Goal: Information Seeking & Learning: Compare options

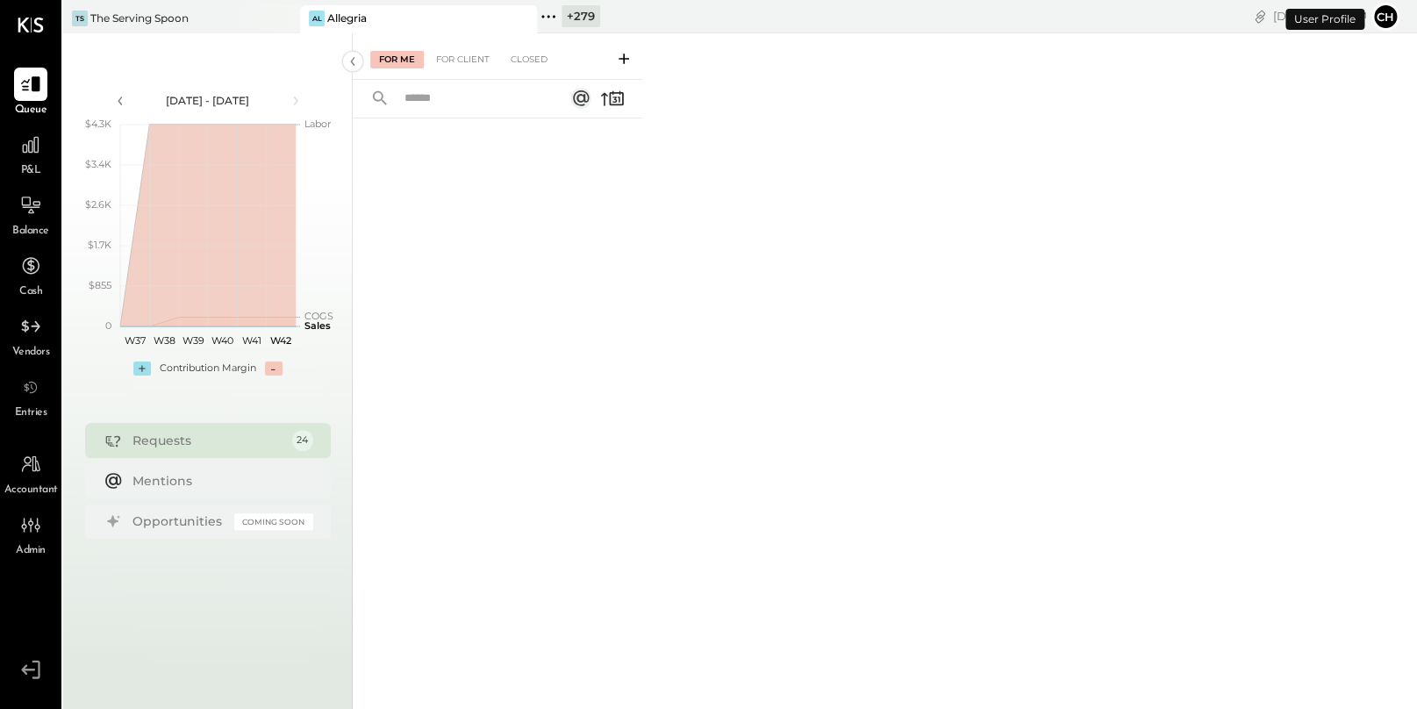
click at [553, 15] on icon at bounding box center [554, 16] width 3 height 3
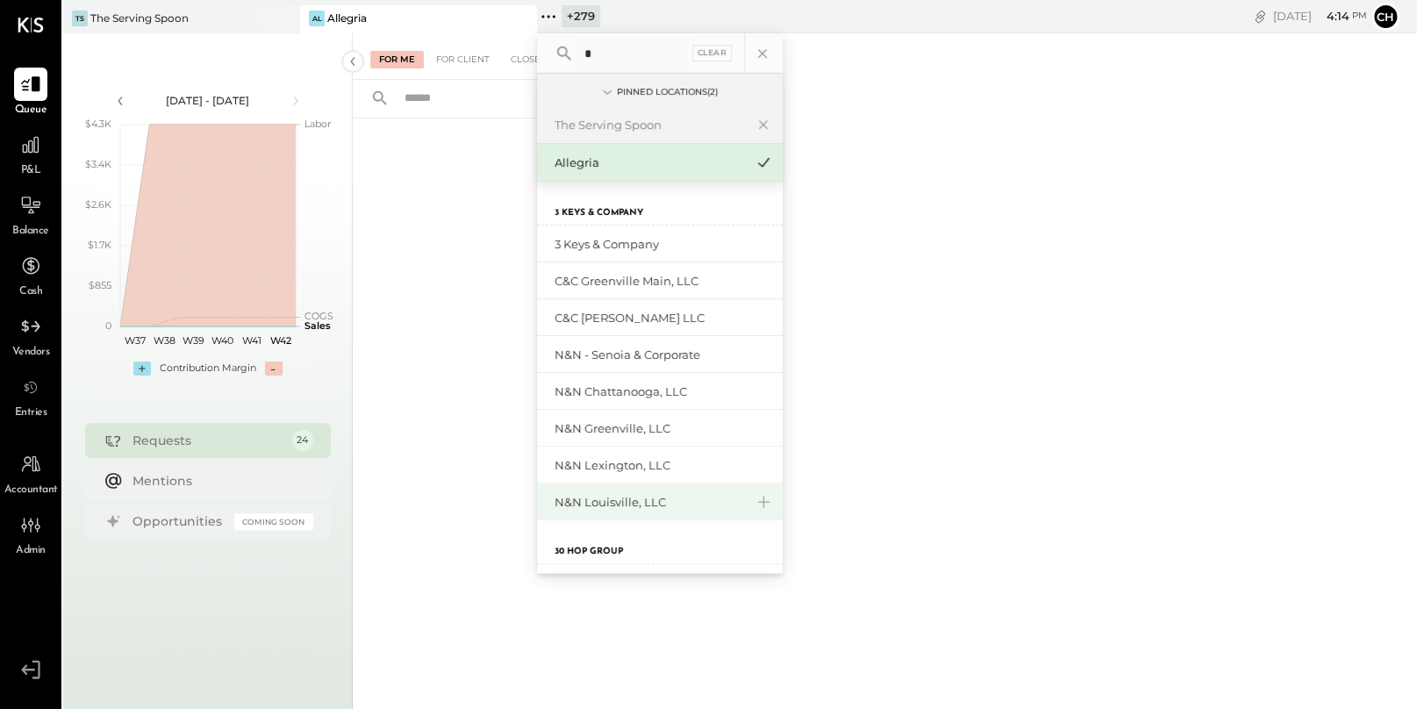
type input "*"
click at [617, 502] on div "N&N Louisville, LLC" at bounding box center [648, 502] width 189 height 17
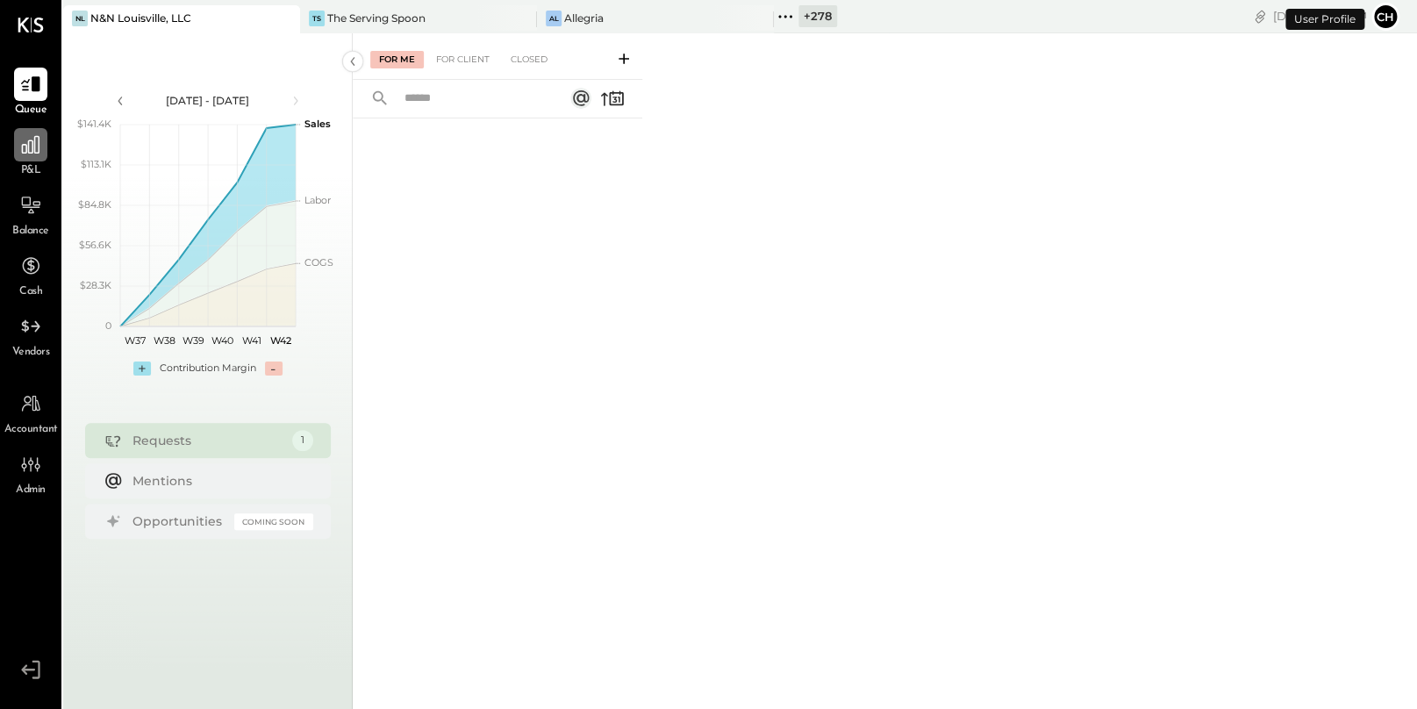
click at [19, 149] on icon at bounding box center [30, 144] width 23 height 23
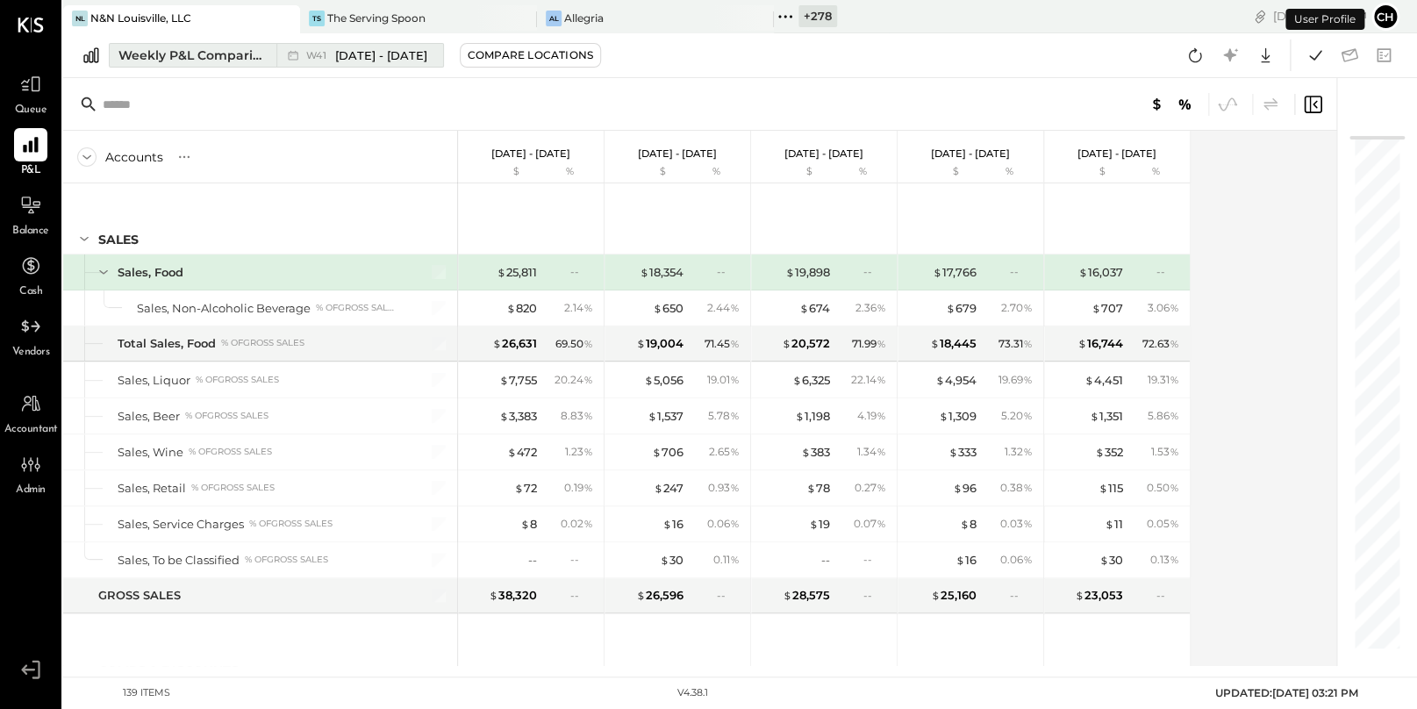
click at [215, 62] on div "Weekly P&L Comparison" at bounding box center [191, 55] width 147 height 18
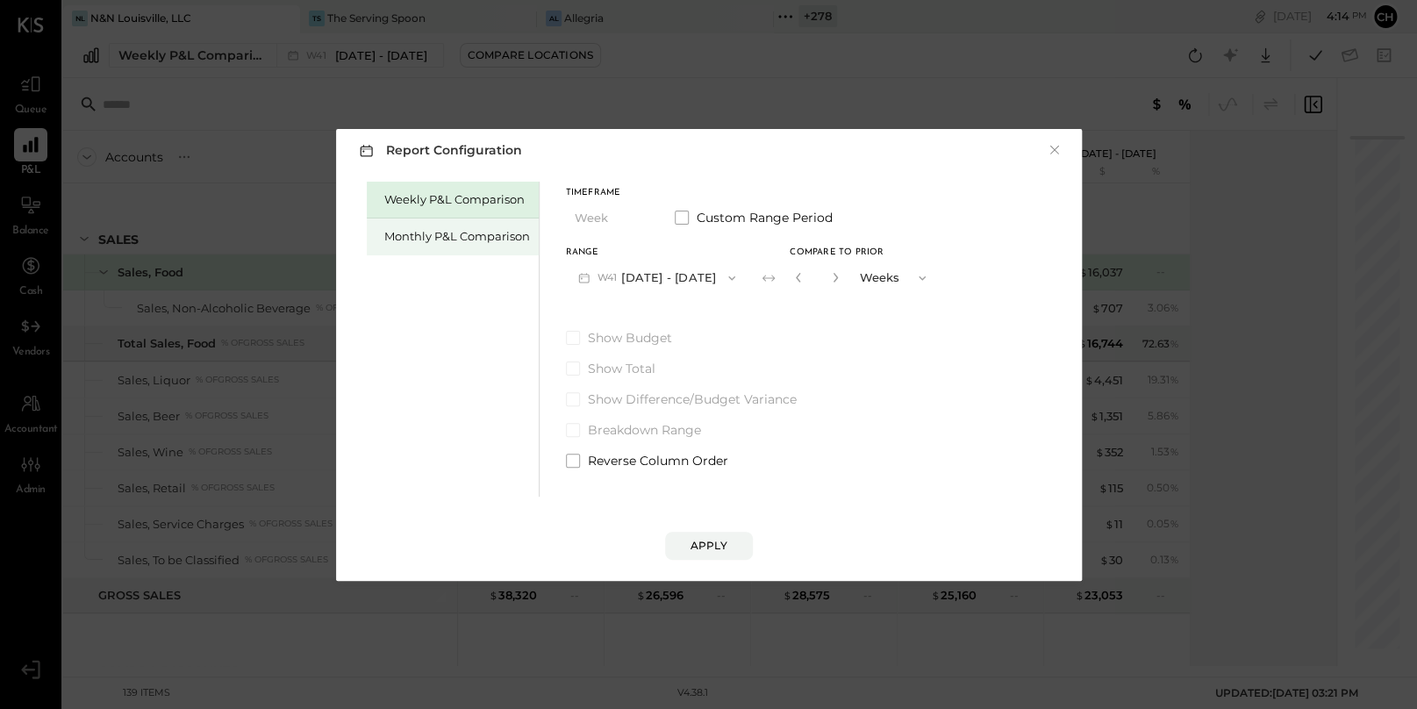
click at [435, 232] on div "Monthly P&L Comparison" at bounding box center [457, 236] width 146 height 17
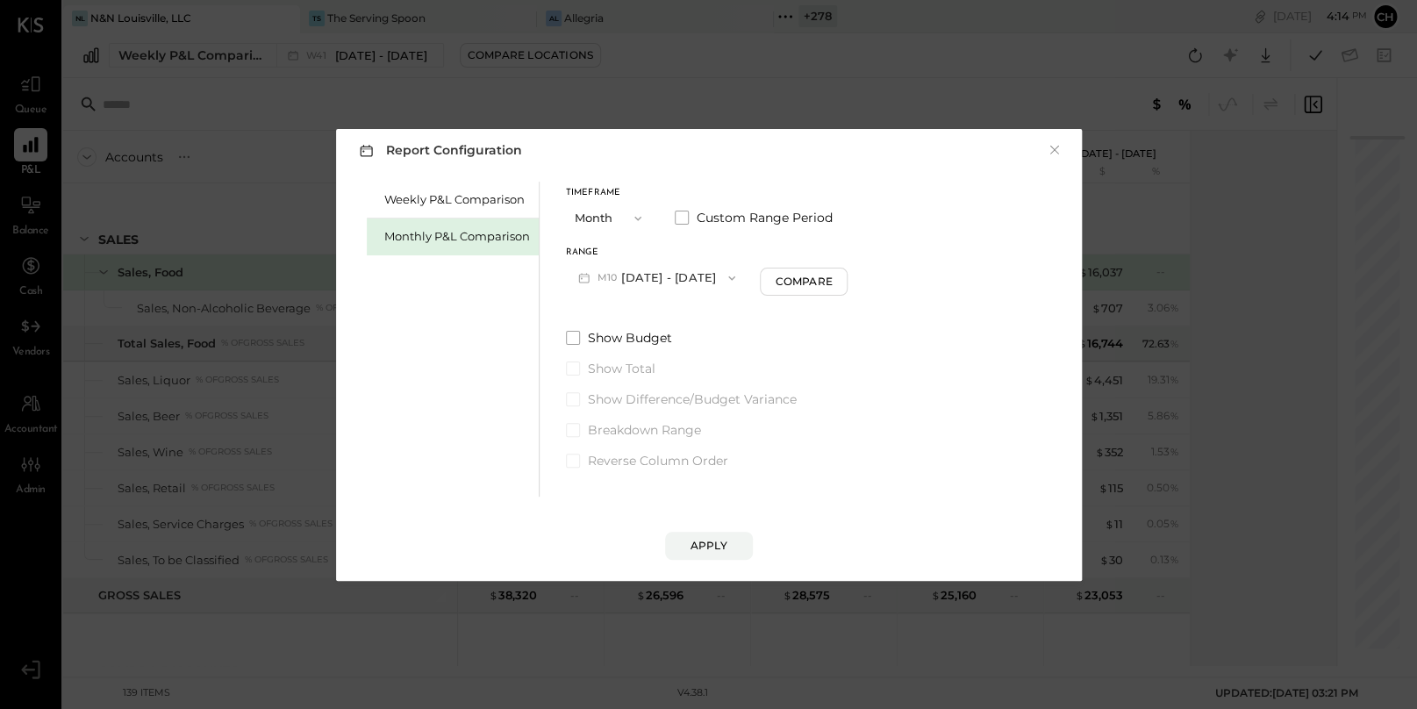
click at [668, 274] on button "M10 [DATE] - [DATE]" at bounding box center [657, 277] width 182 height 32
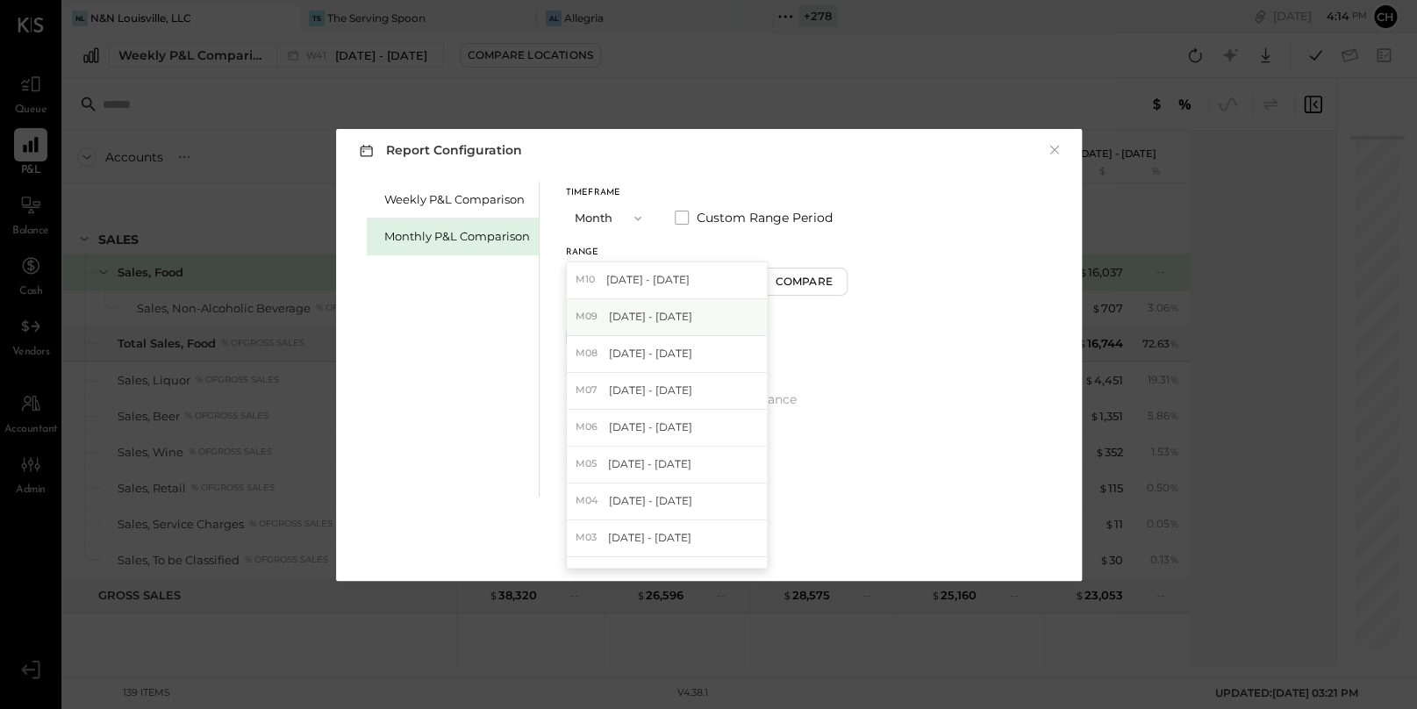
click at [673, 314] on span "[DATE] - [DATE]" at bounding box center [650, 316] width 83 height 15
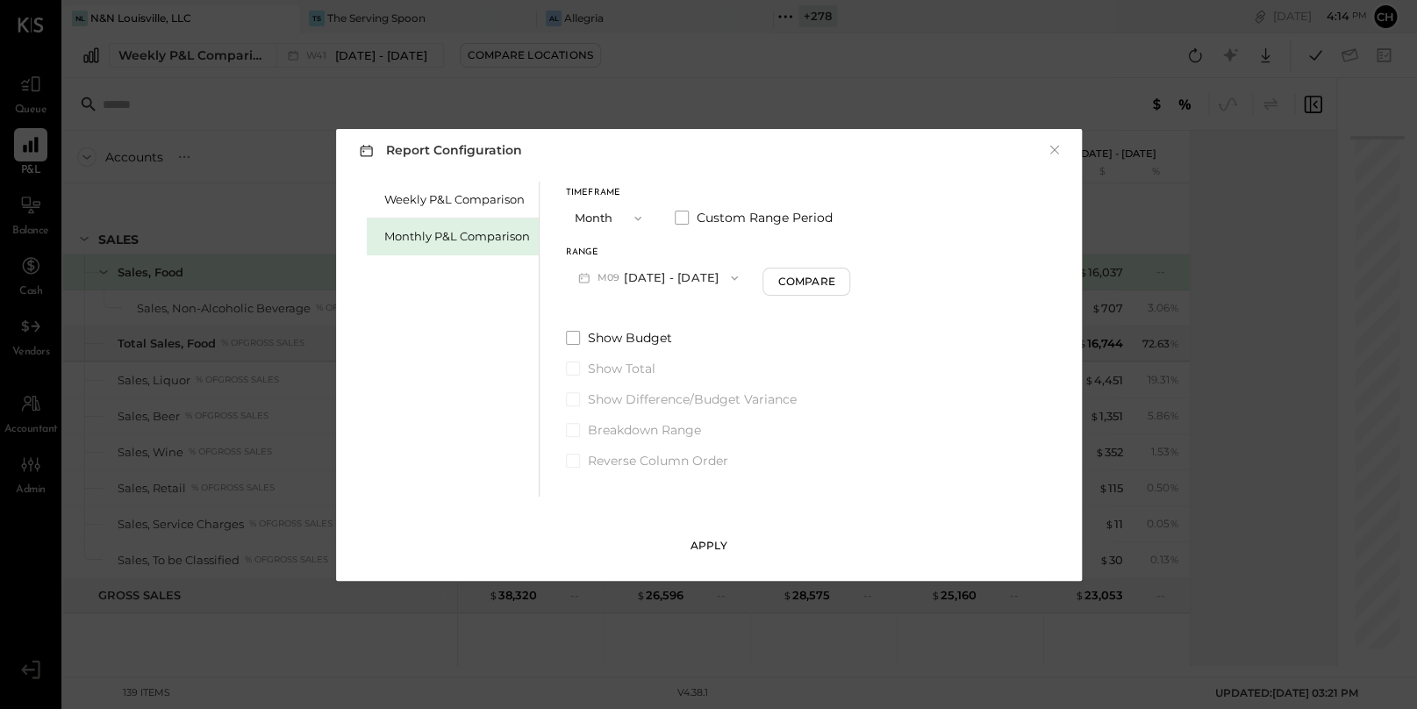
click at [714, 542] on div "Apply" at bounding box center [708, 545] width 37 height 15
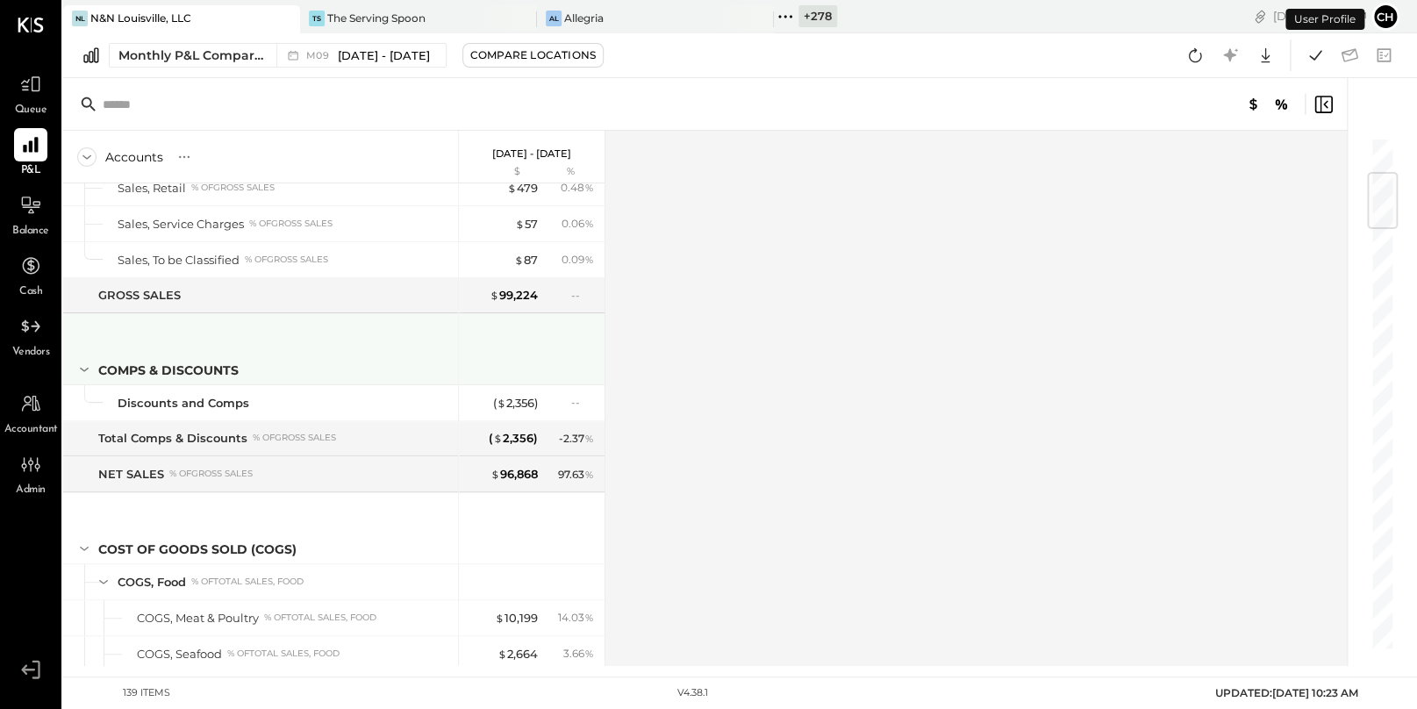
scroll to position [595, 0]
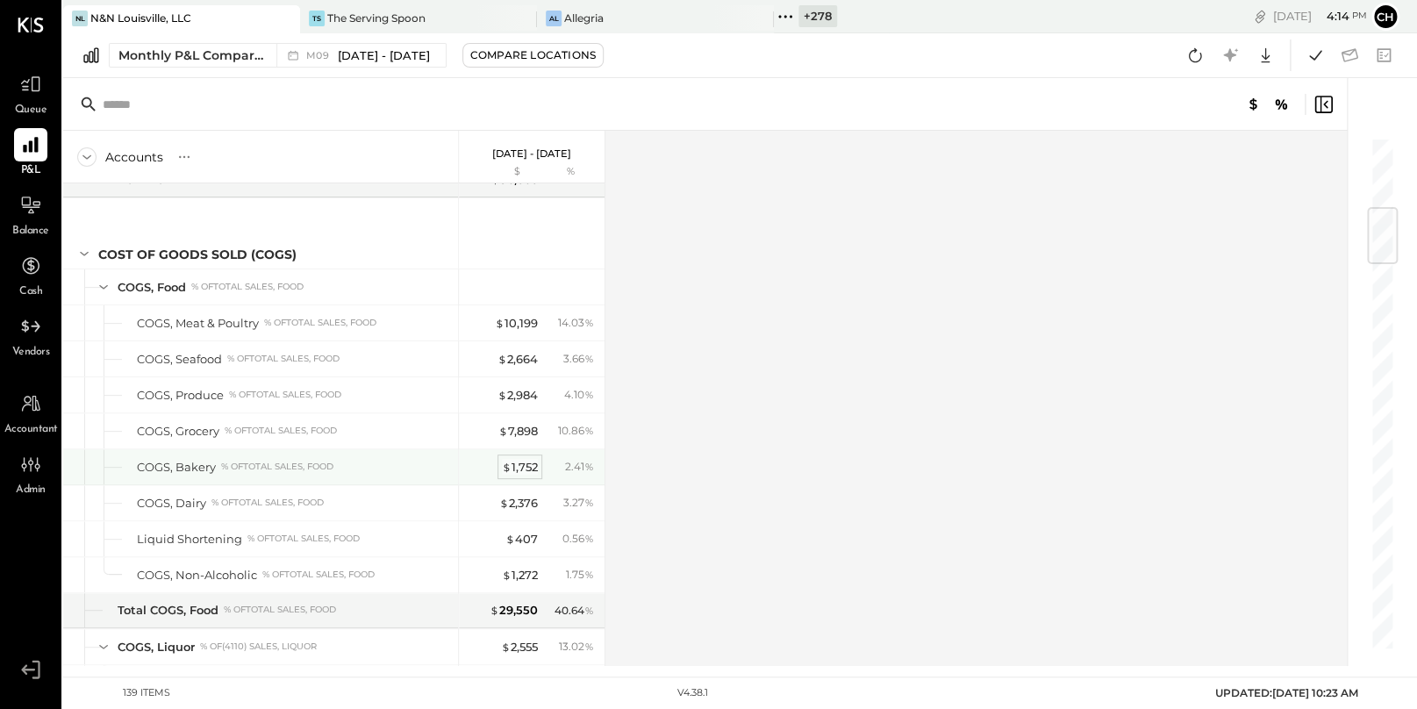
click at [517, 468] on div "$ 1,752" at bounding box center [520, 467] width 36 height 17
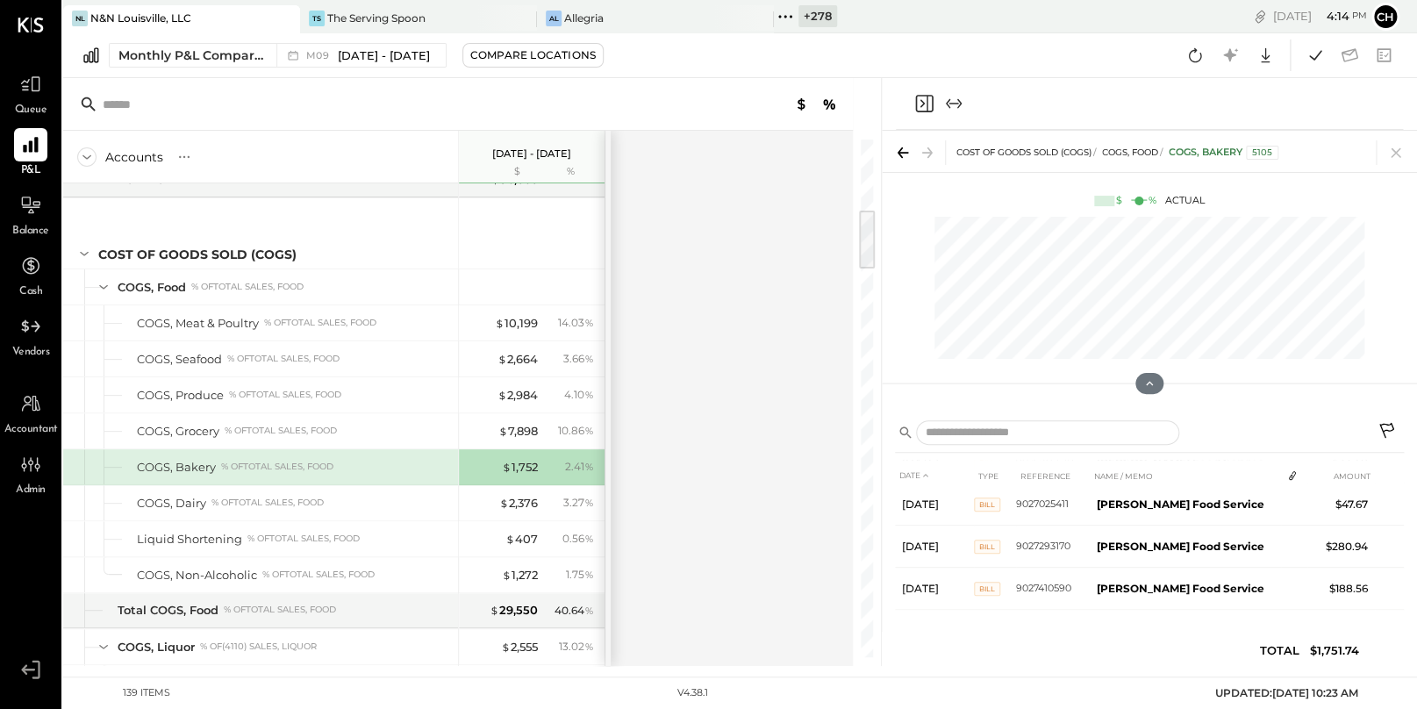
scroll to position [181, 0]
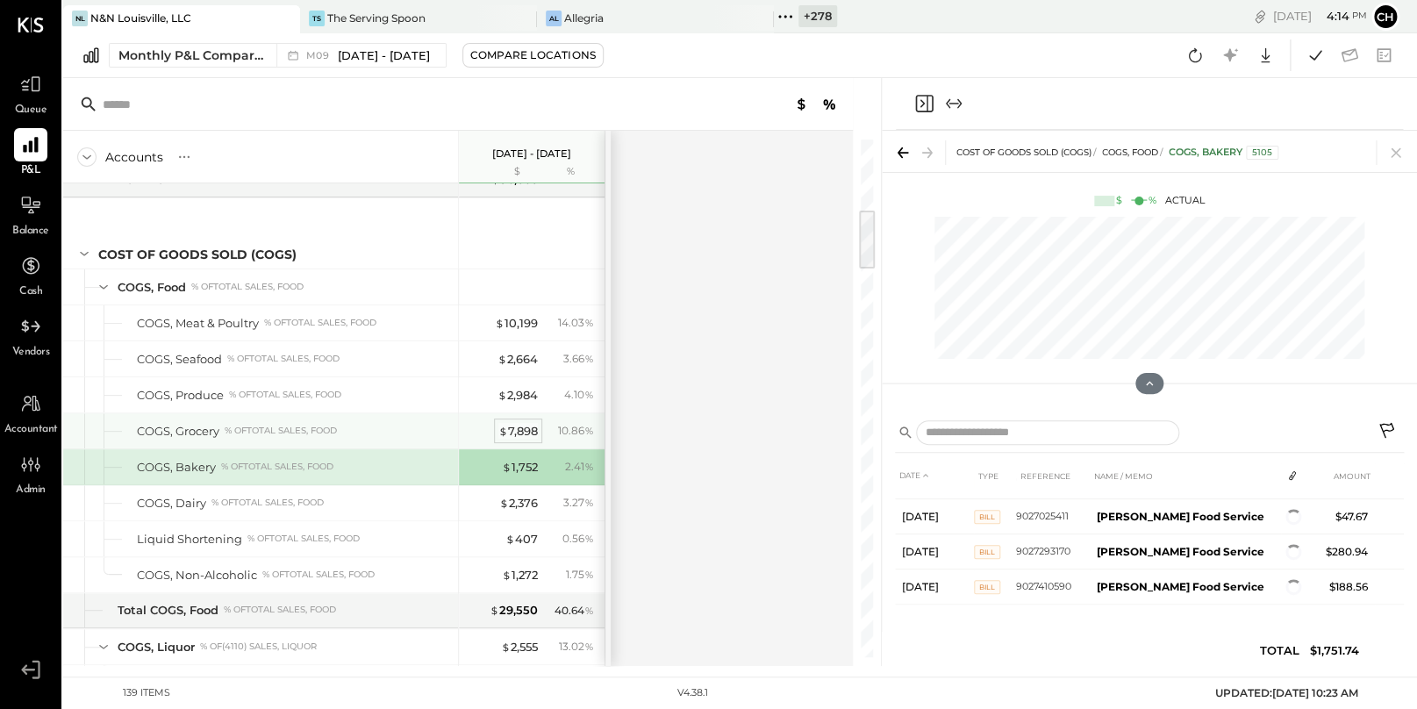
click at [517, 432] on div "$ 7,898" at bounding box center [517, 431] width 39 height 17
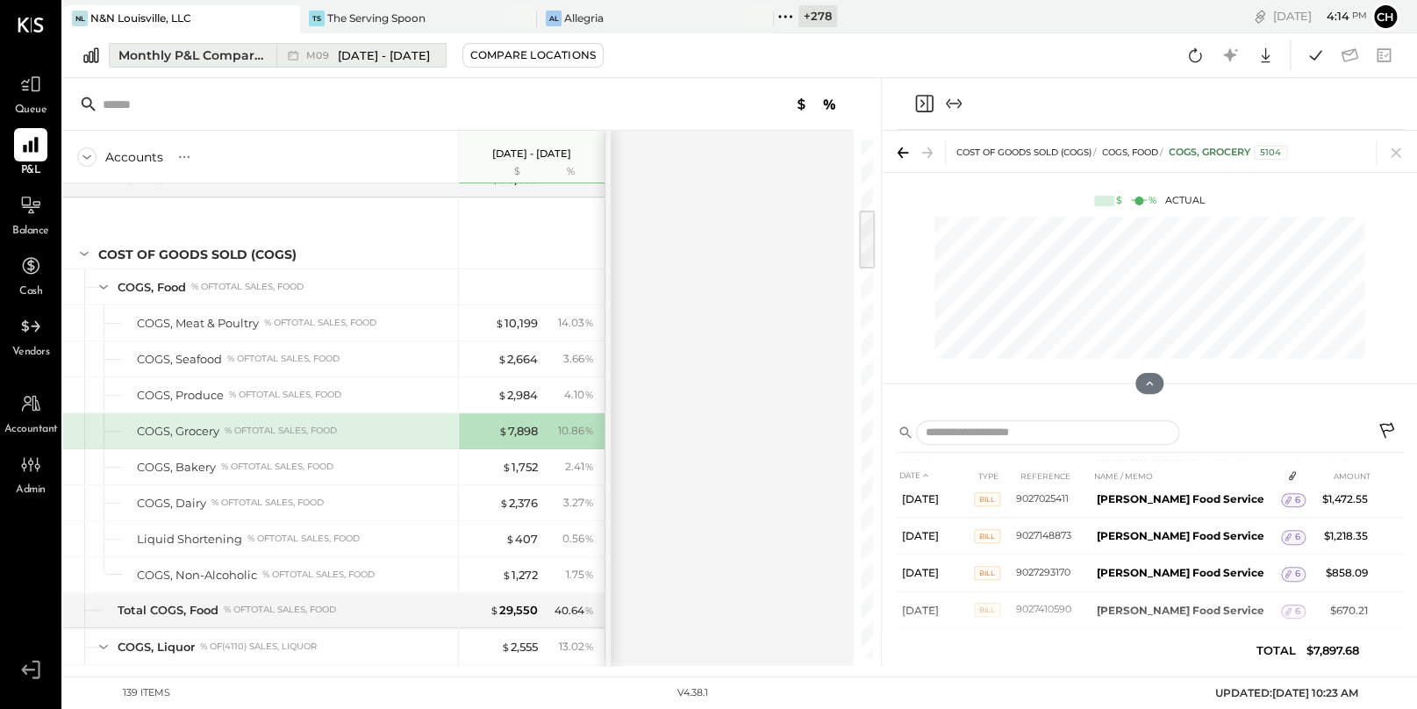
scroll to position [330, 0]
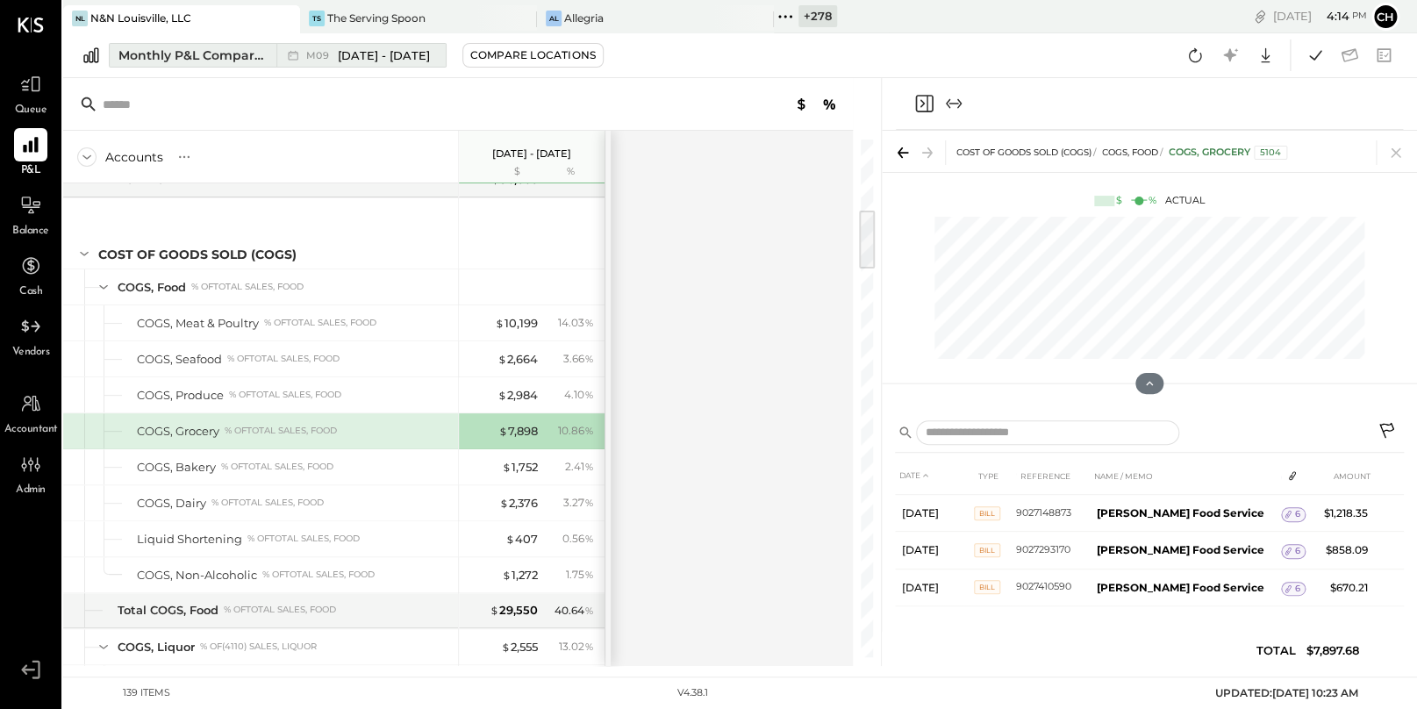
click at [357, 60] on span "[DATE] - [DATE]" at bounding box center [384, 55] width 92 height 17
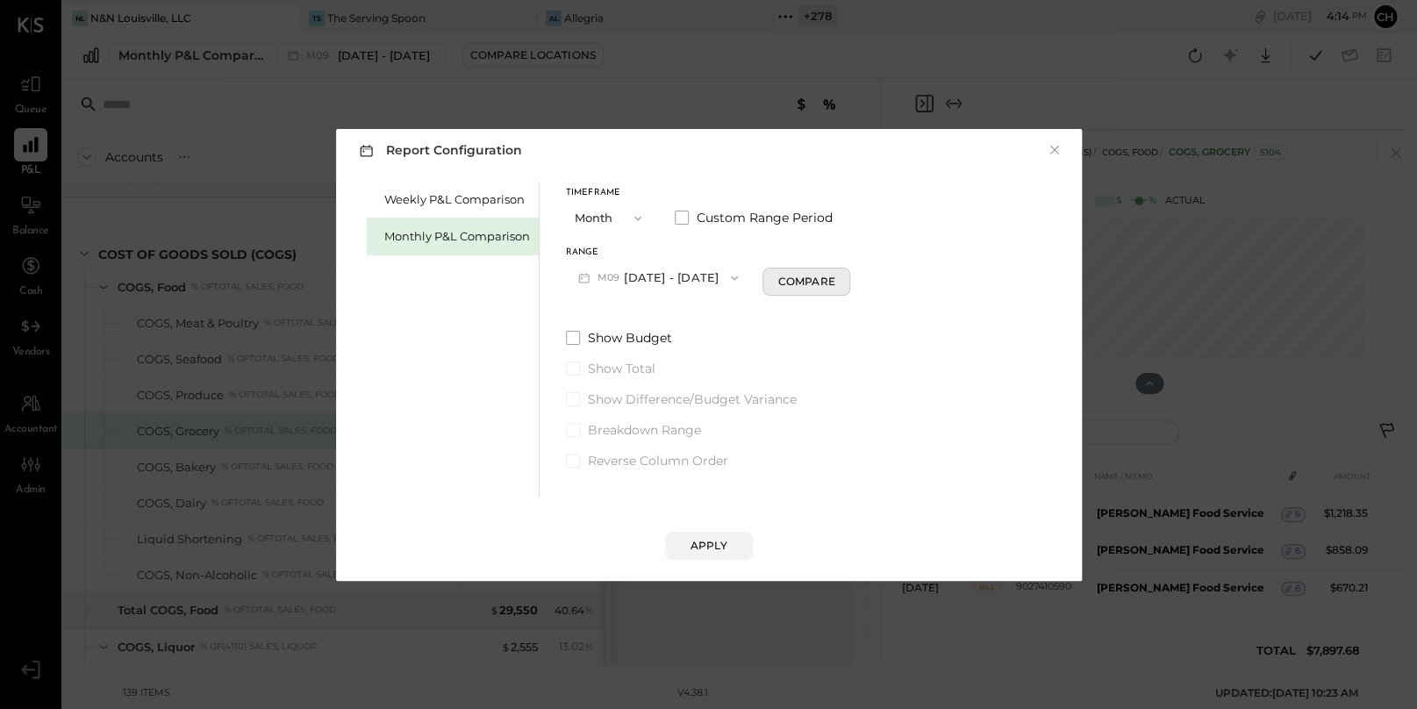
click at [789, 279] on div "Compare" at bounding box center [805, 281] width 57 height 15
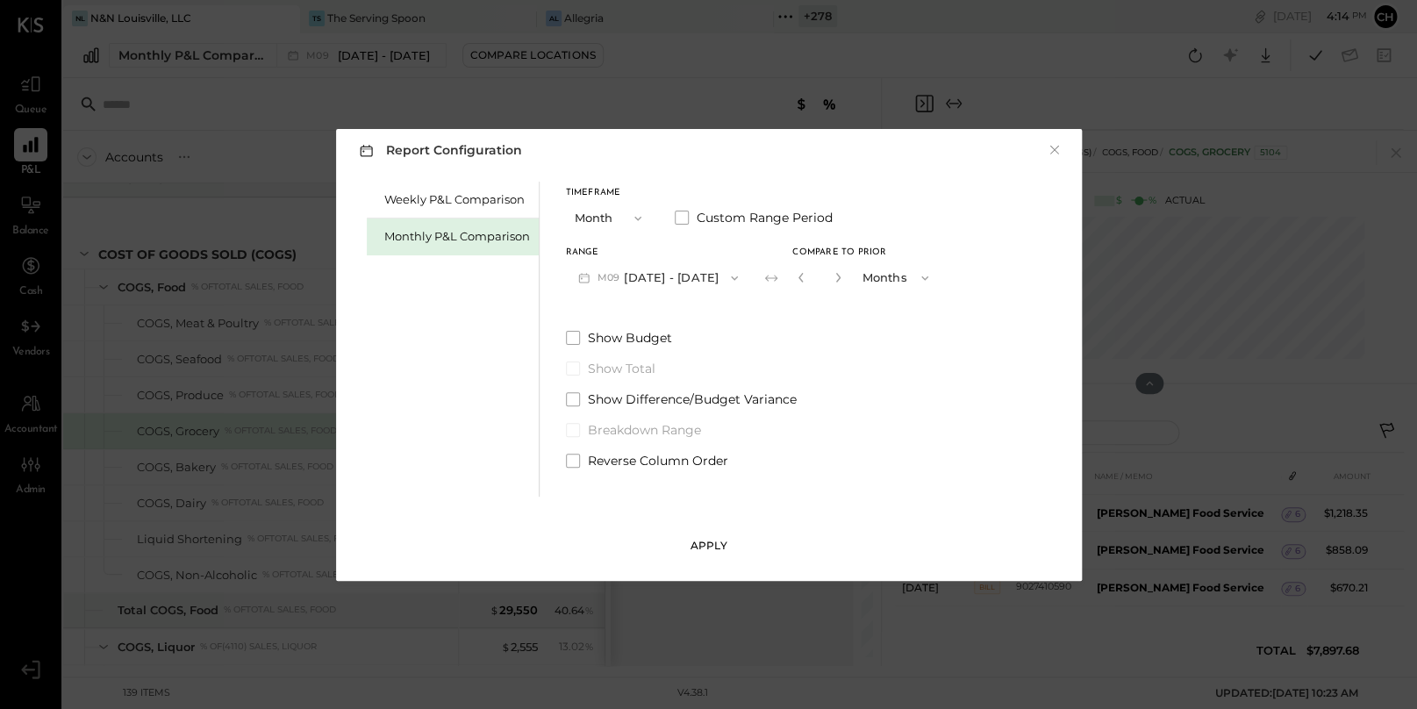
click at [723, 551] on div "Apply" at bounding box center [708, 545] width 37 height 15
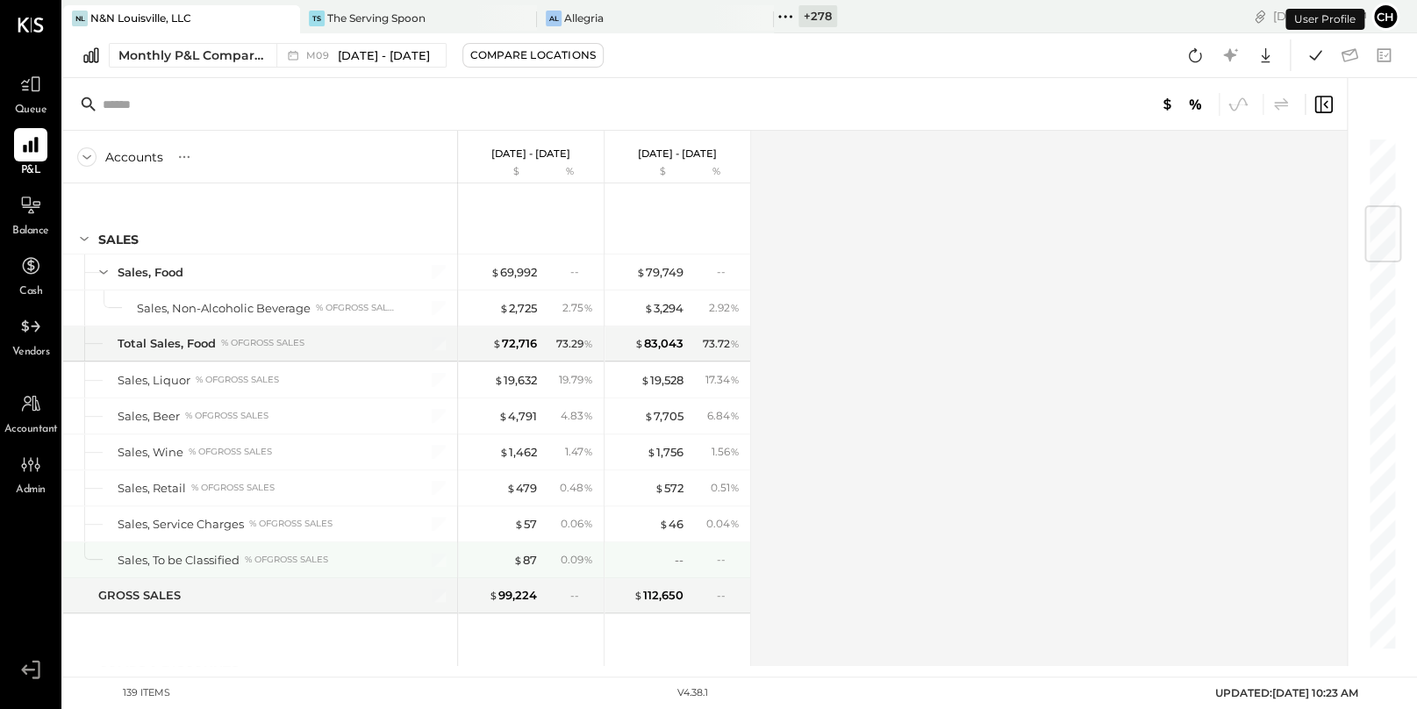
scroll to position [581, 0]
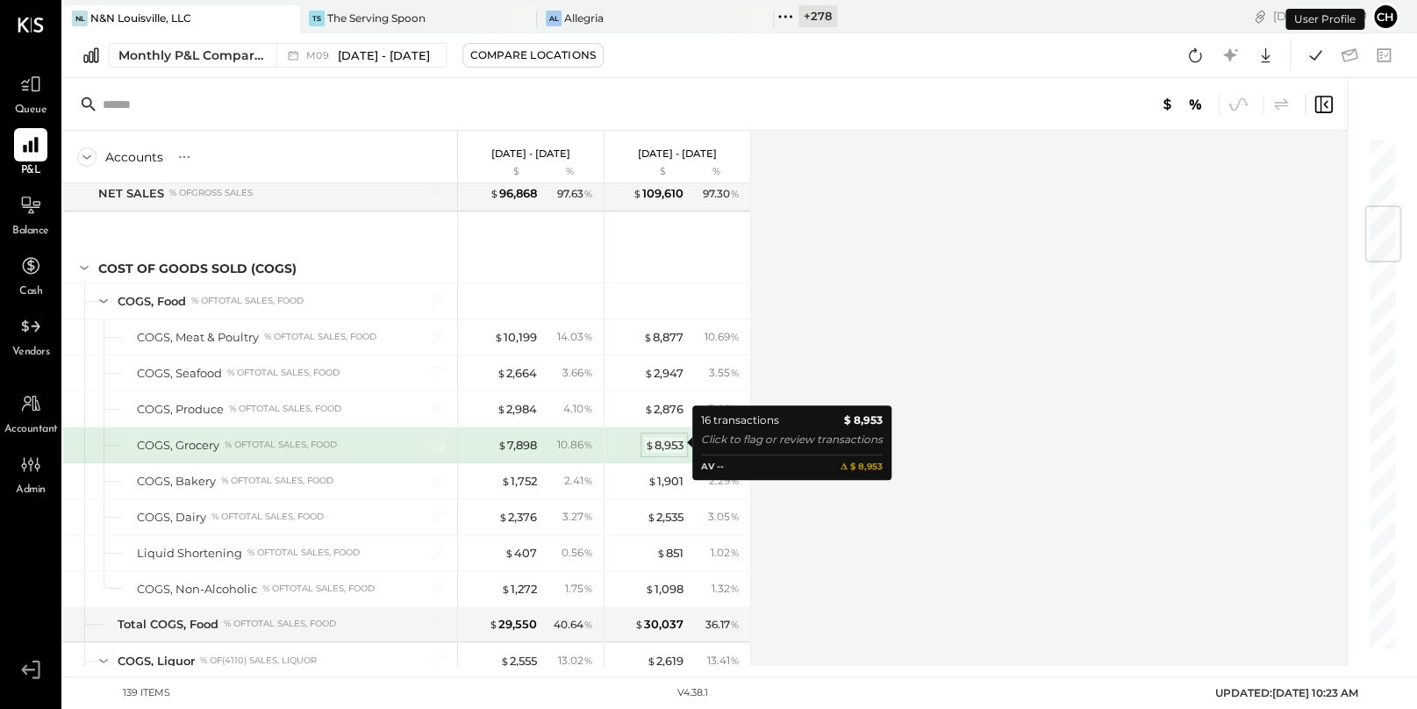
click at [666, 442] on div "$ 8,953" at bounding box center [664, 445] width 39 height 17
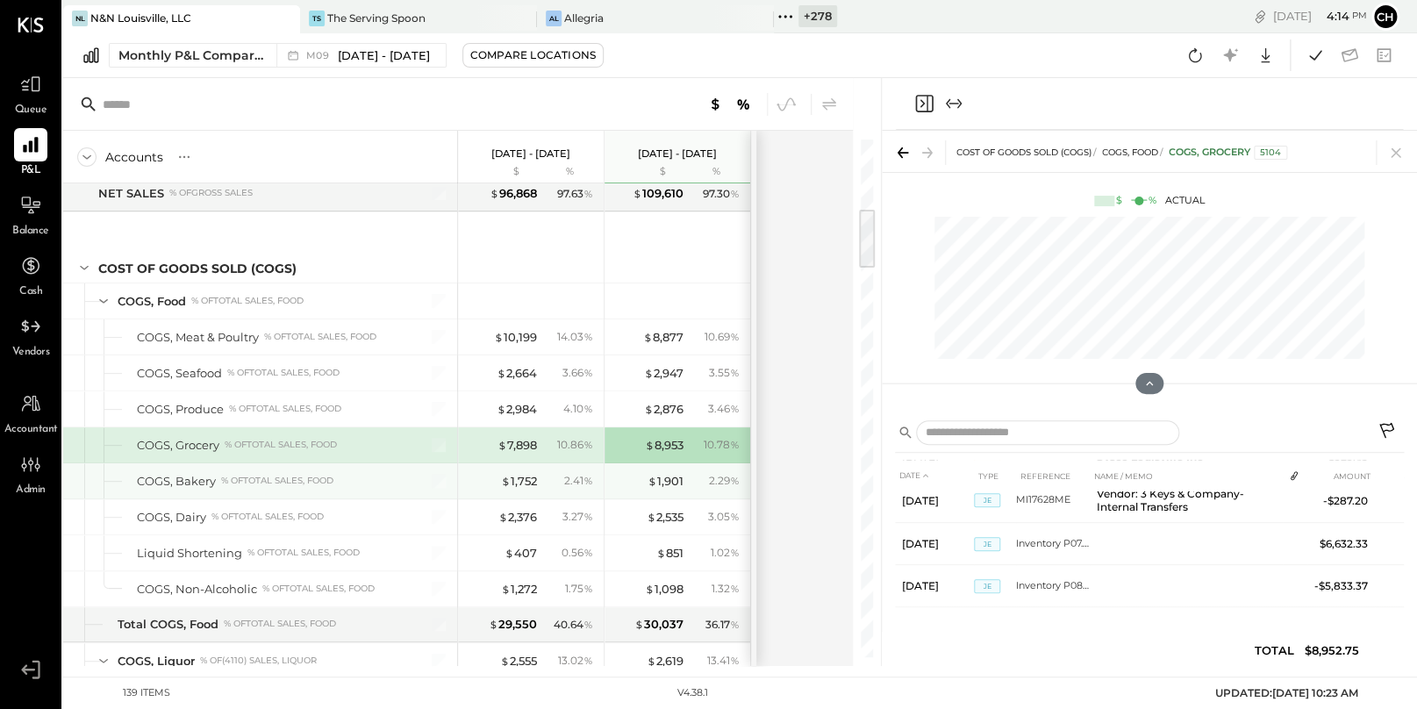
scroll to position [456, 0]
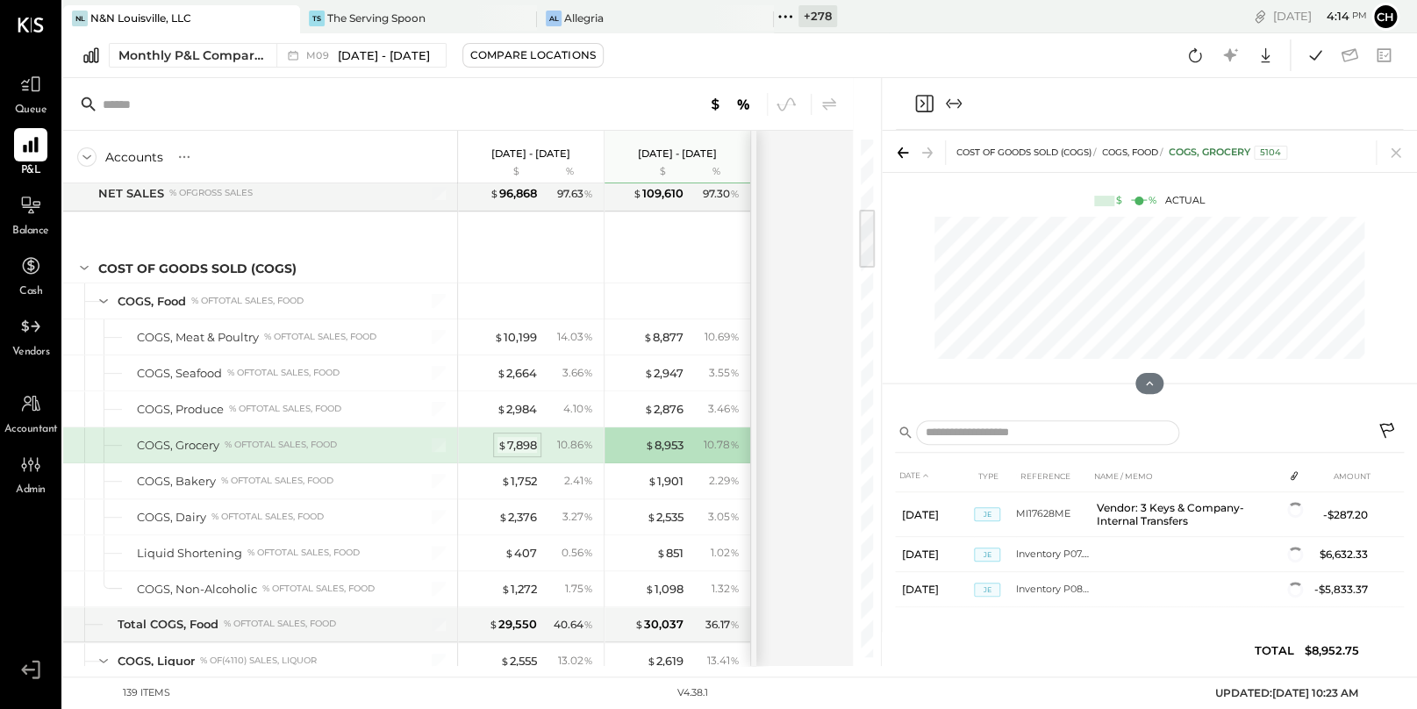
click at [507, 439] on div "$ 7,898" at bounding box center [516, 445] width 39 height 17
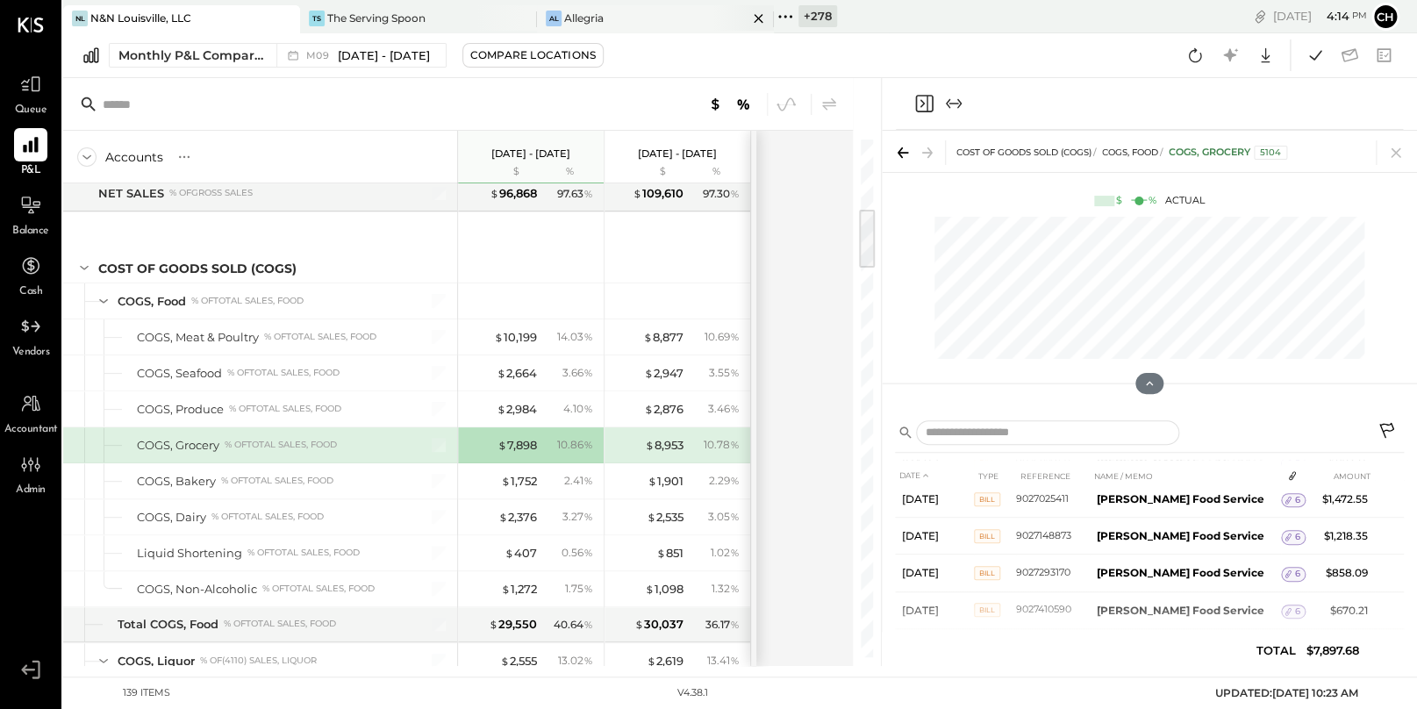
scroll to position [320, 0]
